Goal: Register for event/course

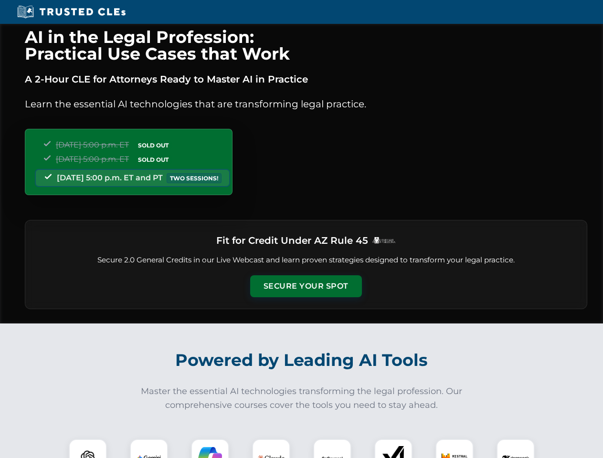
click at [306, 286] on button "Secure Your Spot" at bounding box center [306, 286] width 112 height 22
click at [88, 449] on img at bounding box center [88, 458] width 28 height 28
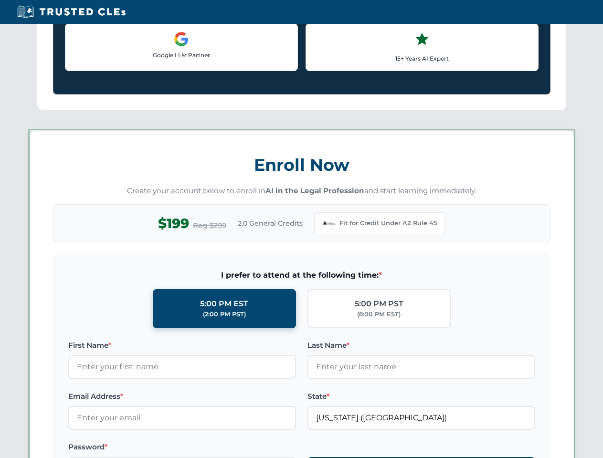
click at [210, 449] on label "Password *" at bounding box center [182, 447] width 228 height 11
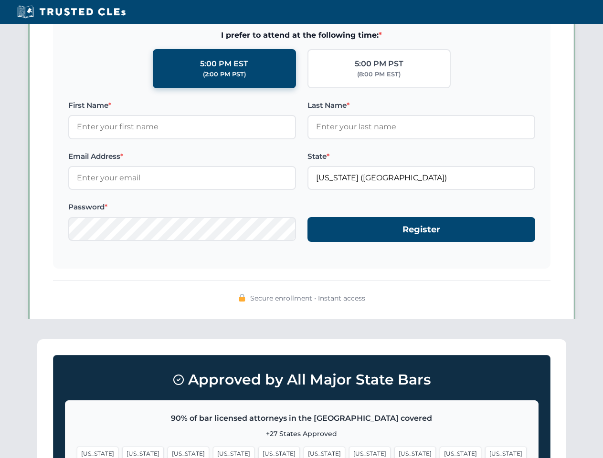
click at [440, 449] on span "[US_STATE]" at bounding box center [461, 454] width 42 height 14
